Goal: Task Accomplishment & Management: Manage account settings

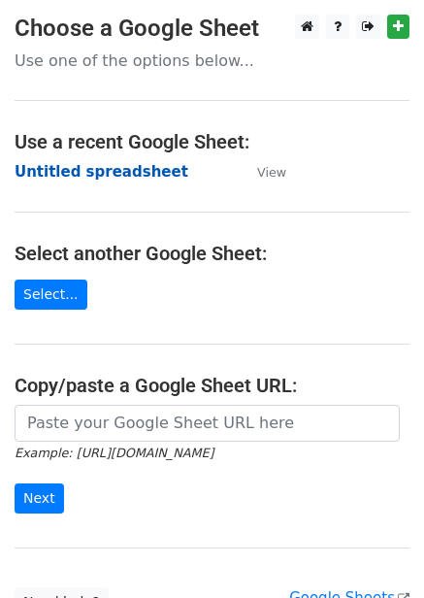
click at [139, 163] on strong "Untitled spreadsheet" at bounding box center [102, 171] width 174 height 17
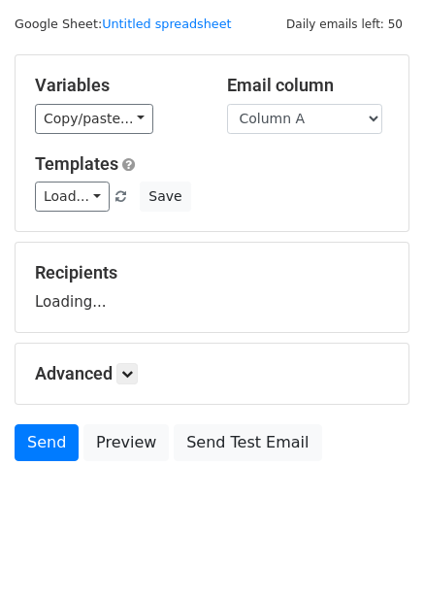
scroll to position [79, 0]
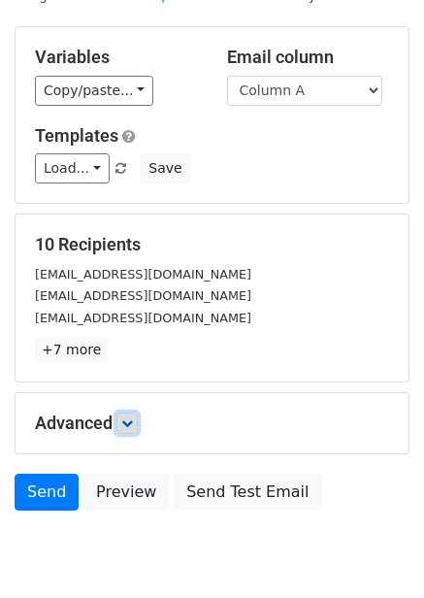
click at [132, 419] on icon at bounding box center [127, 423] width 12 height 12
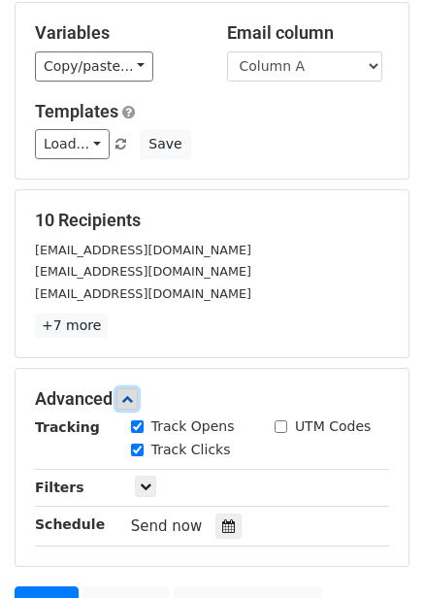
scroll to position [312, 0]
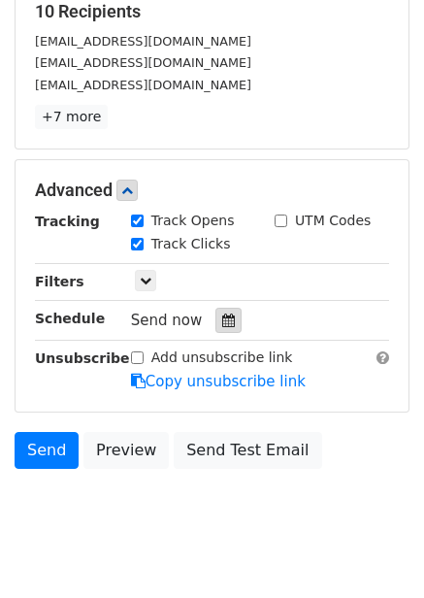
click at [216, 311] on div at bounding box center [229, 320] width 26 height 25
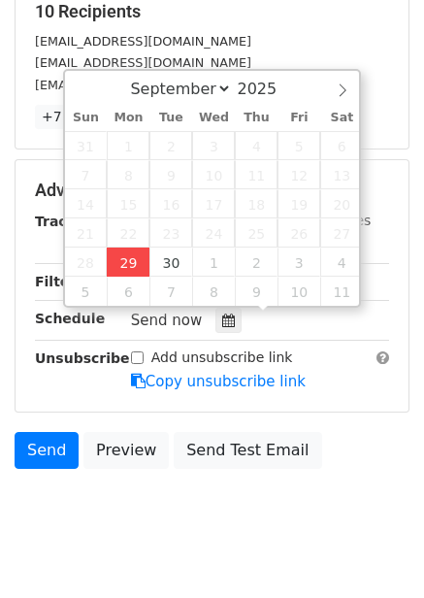
type input "2025-09-29 12:00"
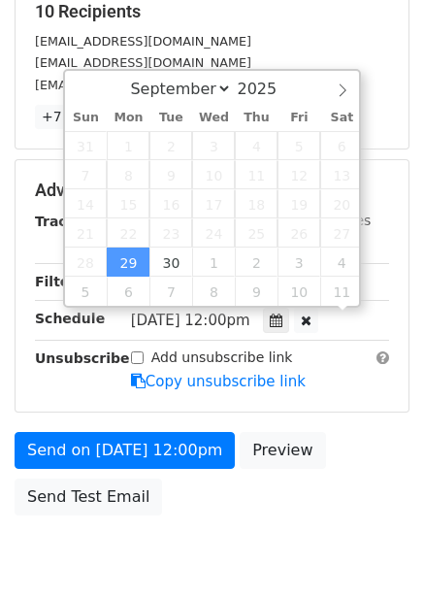
scroll to position [1, 0]
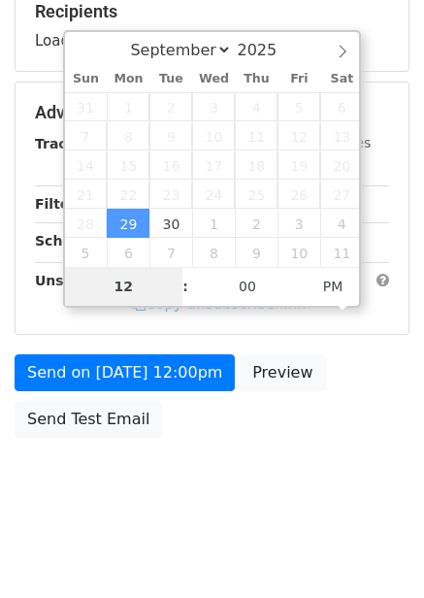
type input "4"
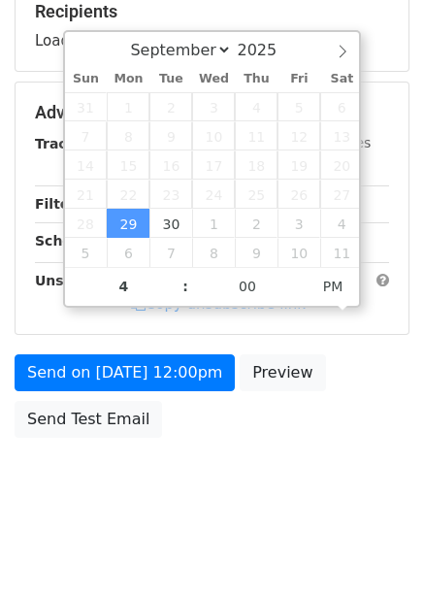
type input "2025-09-29 16:00"
drag, startPoint x: 283, startPoint y: 432, endPoint x: 285, endPoint y: 442, distance: 10.1
click at [283, 433] on div "Send on Sep 29 at 12:00pm Preview Send Test Email" at bounding box center [212, 400] width 424 height 93
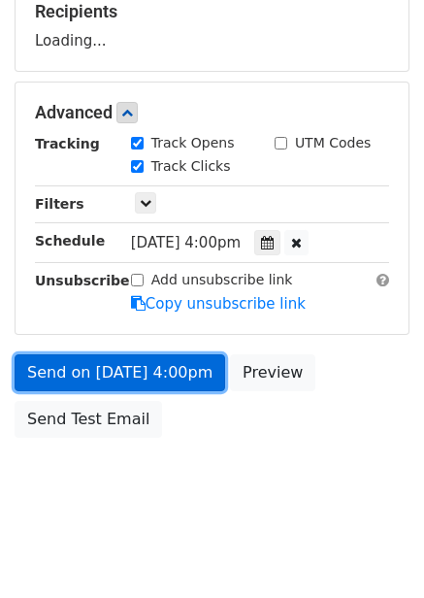
click at [186, 370] on link "Send on Sep 29 at 4:00pm" at bounding box center [120, 372] width 211 height 37
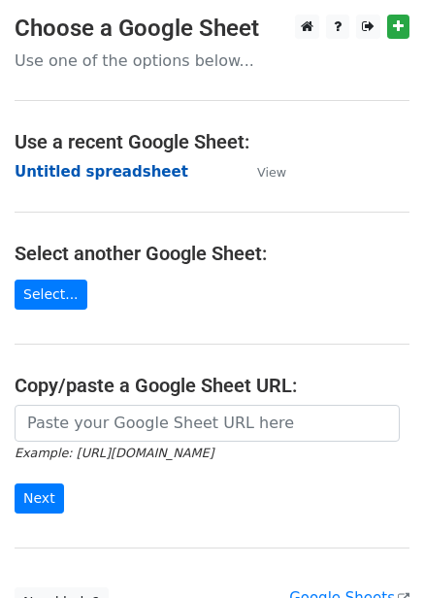
click at [121, 177] on strong "Untitled spreadsheet" at bounding box center [102, 171] width 174 height 17
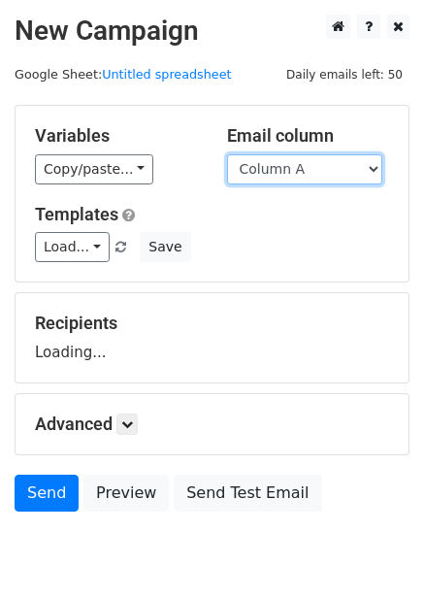
click at [295, 172] on select "Column A Column B Column C Column D Column E Column F" at bounding box center [304, 169] width 155 height 30
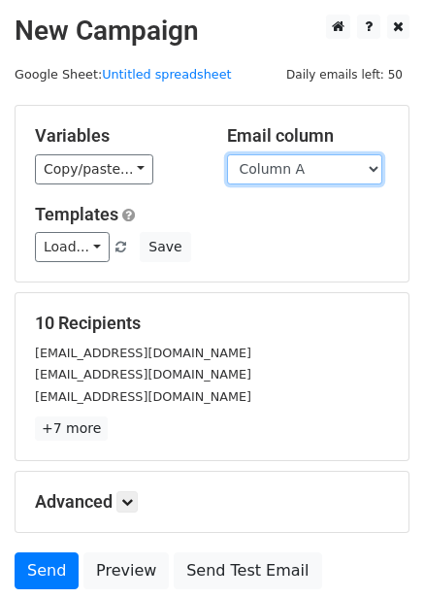
click at [302, 171] on select "Column A Column B Column C Column D Column E Column F" at bounding box center [304, 169] width 155 height 30
select select "Column B"
click at [227, 154] on select "Column A Column B Column C Column D Column E Column F" at bounding box center [304, 169] width 155 height 30
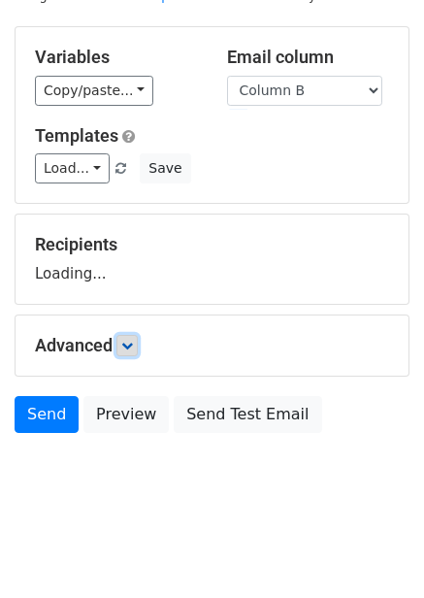
click at [130, 352] on link at bounding box center [126, 345] width 21 height 21
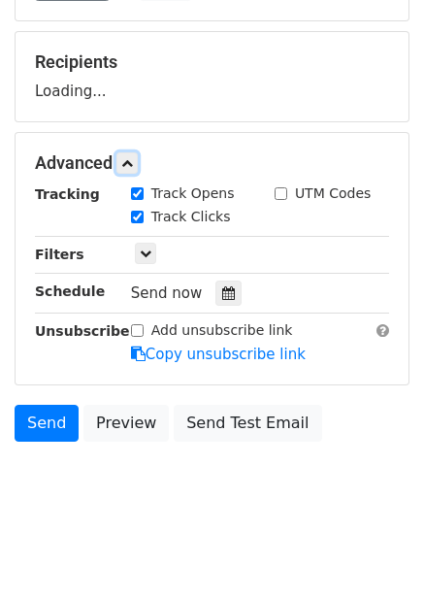
scroll to position [262, 0]
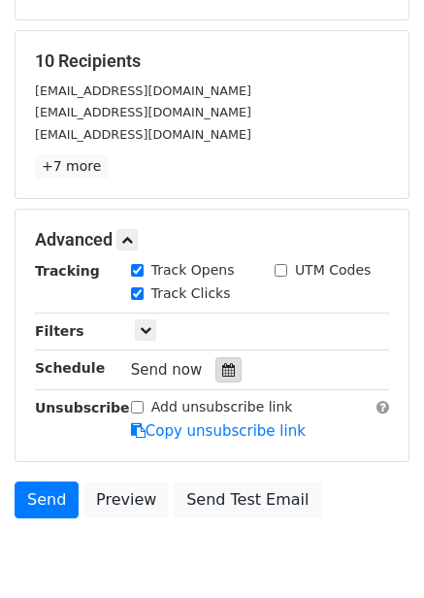
click at [227, 303] on div "Track Clicks" at bounding box center [188, 294] width 144 height 23
click at [228, 375] on div at bounding box center [229, 369] width 26 height 25
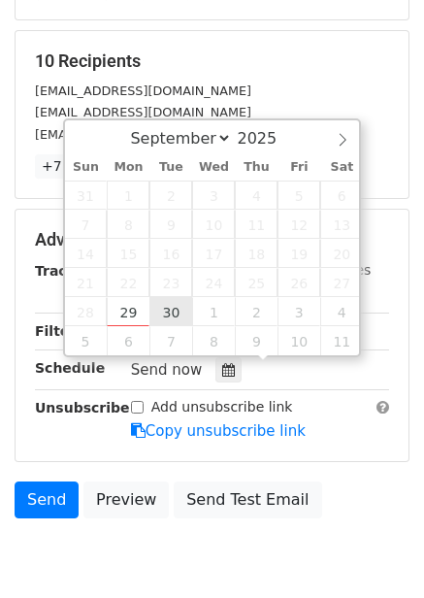
type input "2025-09-30 12:00"
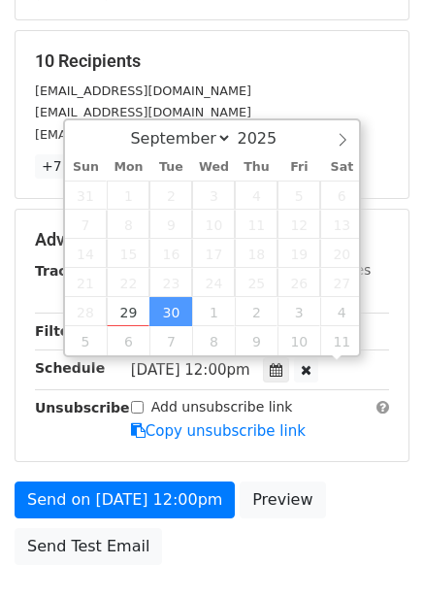
scroll to position [1, 0]
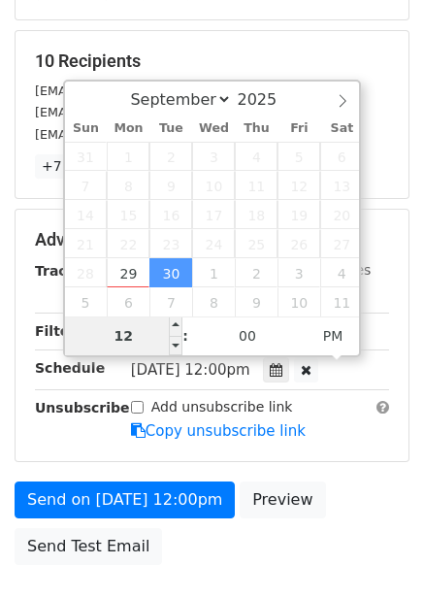
type input "5"
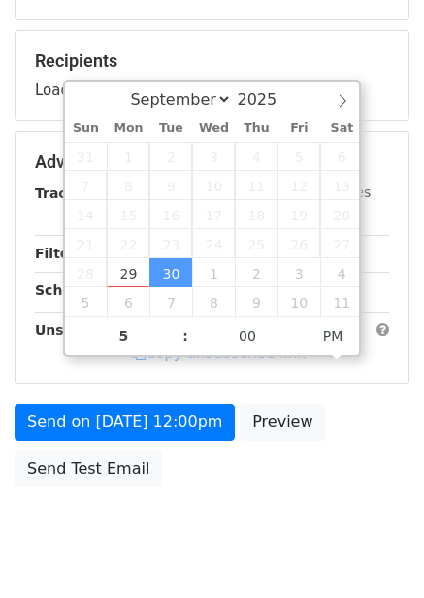
type input "2025-09-30 17:00"
click at [283, 452] on div "Send on Sep 30 at 12:00pm Preview Send Test Email" at bounding box center [212, 450] width 424 height 93
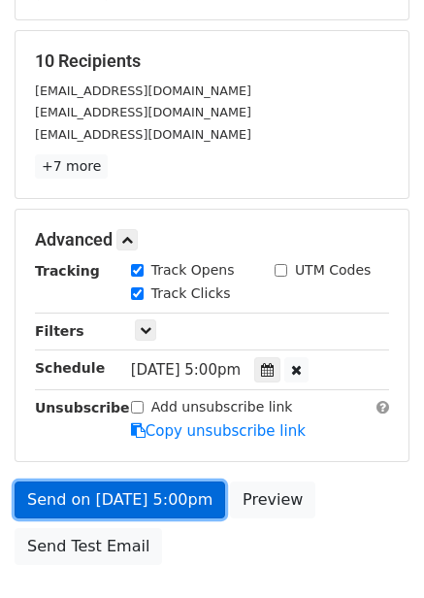
click at [192, 500] on link "Send on Sep 30 at 5:00pm" at bounding box center [120, 500] width 211 height 37
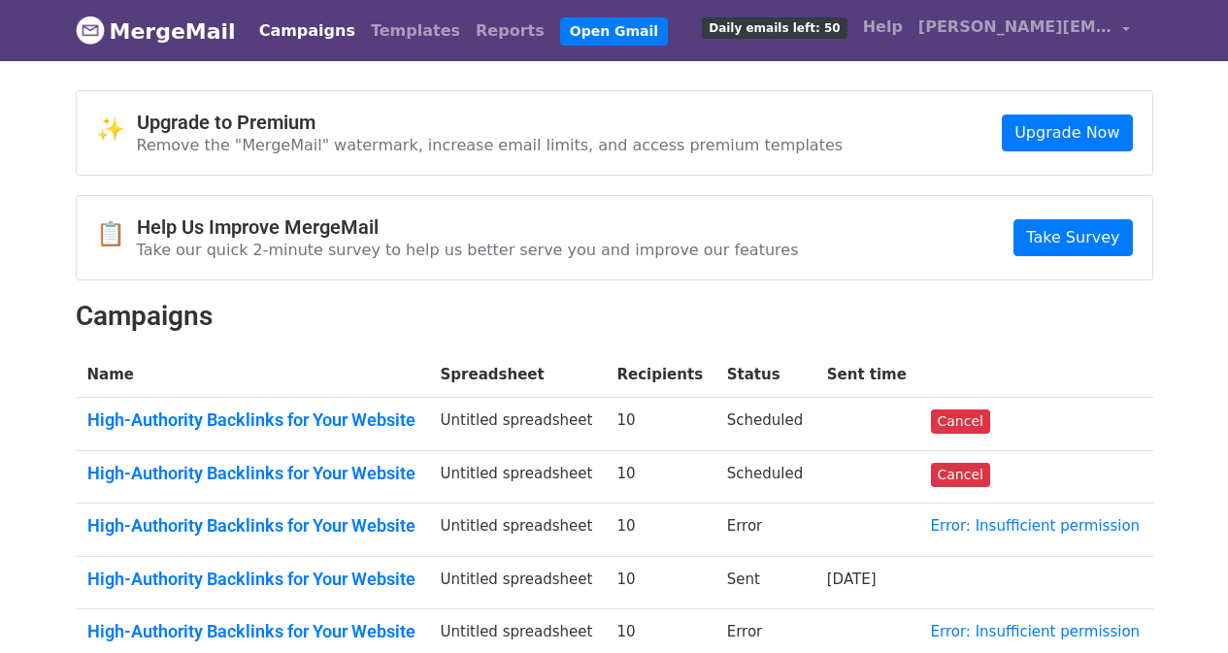
click at [989, 408] on td "Cancel" at bounding box center [1036, 424] width 234 height 53
click at [981, 422] on link "Cancel" at bounding box center [960, 422] width 59 height 24
click at [981, 476] on link "Cancel" at bounding box center [960, 475] width 59 height 24
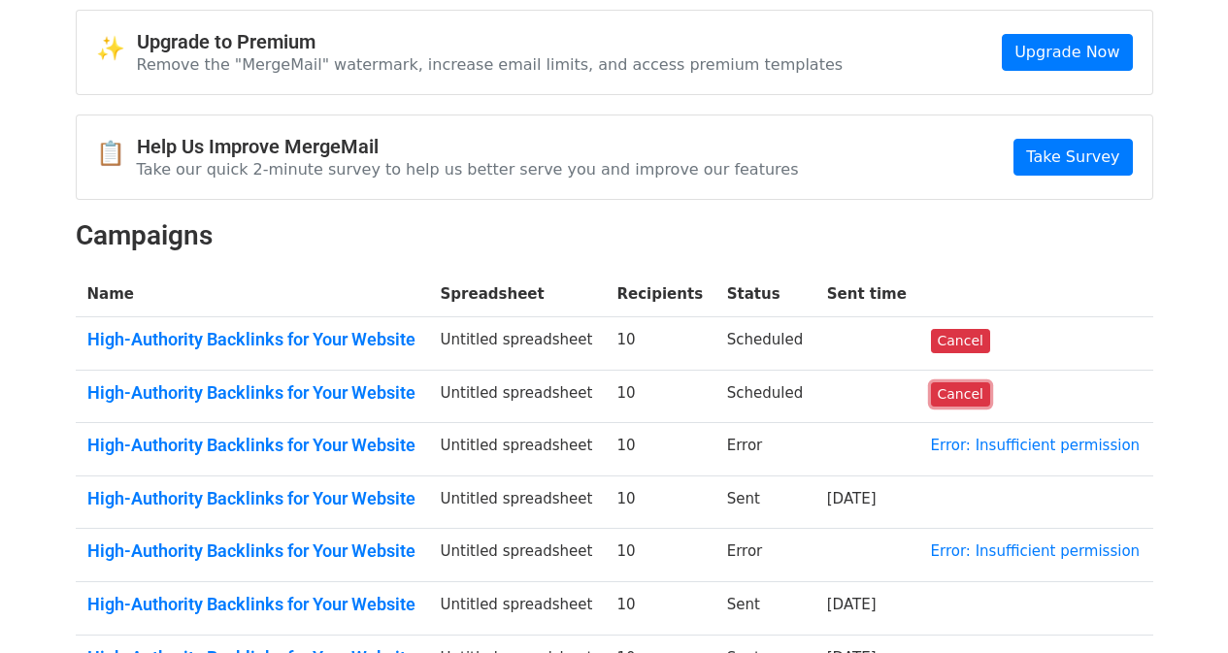
scroll to position [194, 0]
